Goal: Find specific page/section: Find specific page/section

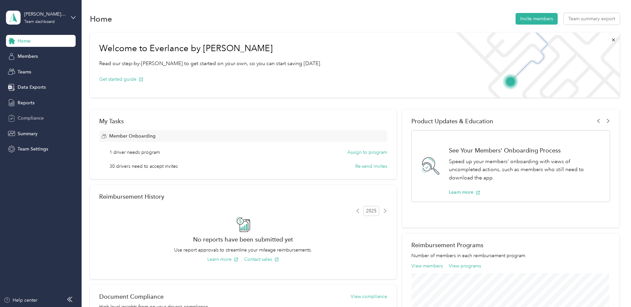
click at [36, 121] on span "Compliance" at bounding box center [31, 117] width 26 height 7
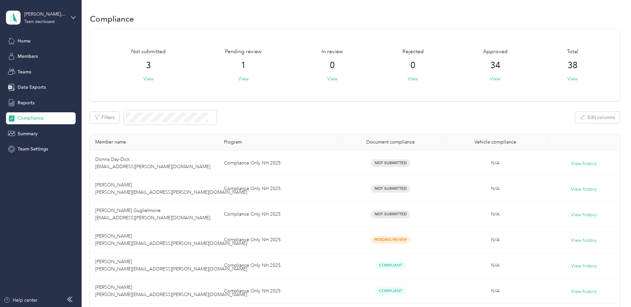
scroll to position [133, 0]
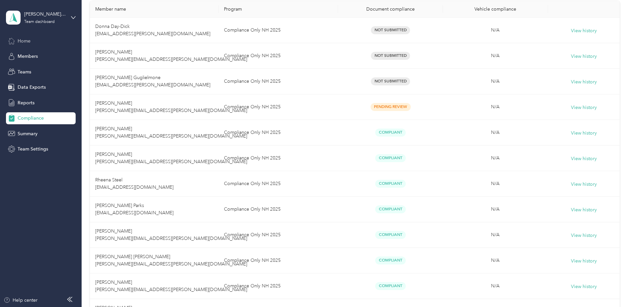
click at [31, 44] on span "Home" at bounding box center [24, 40] width 13 height 7
